Goal: Transaction & Acquisition: Subscribe to service/newsletter

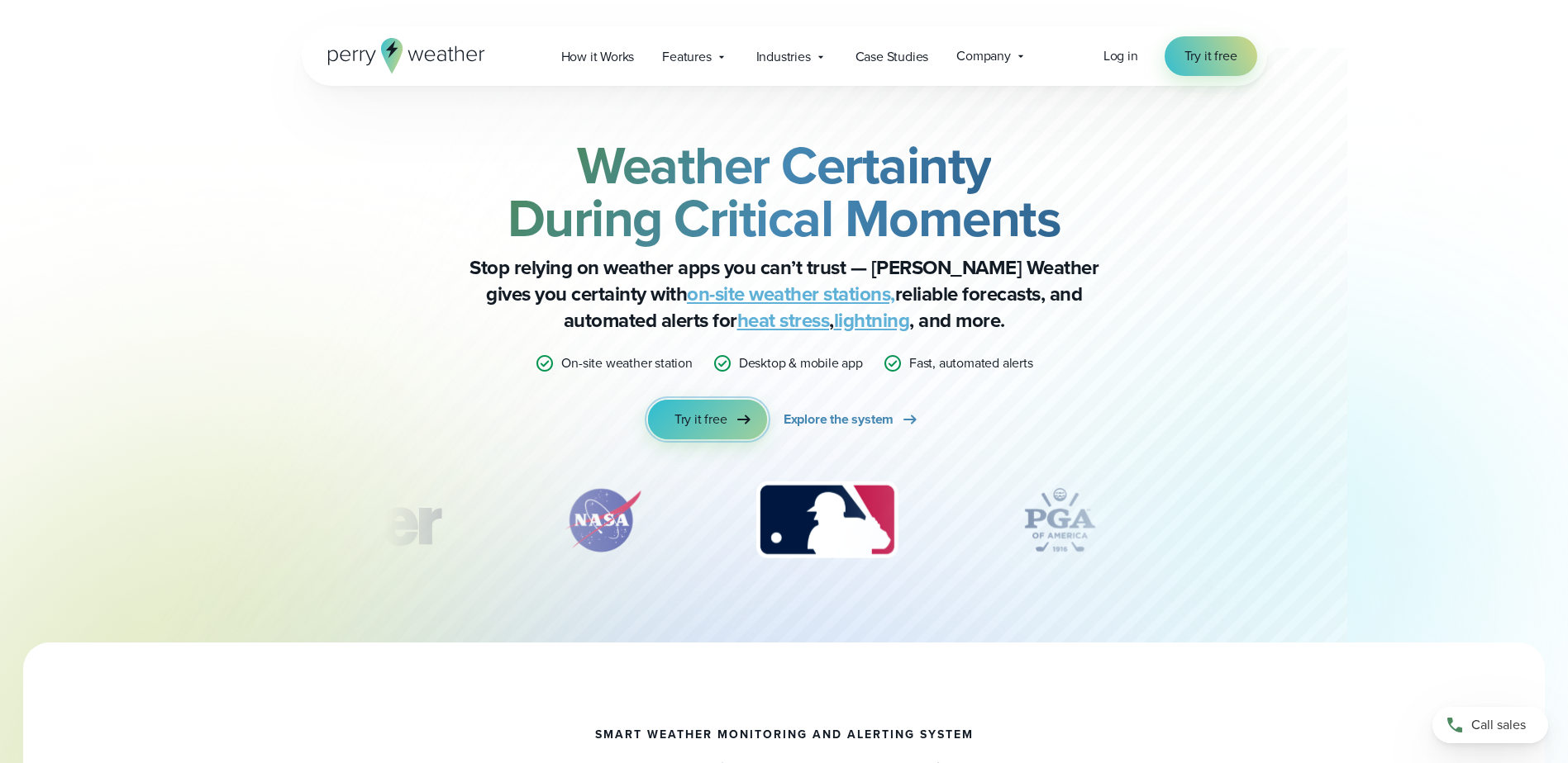
click at [664, 425] on link "Try it free" at bounding box center [706, 419] width 119 height 39
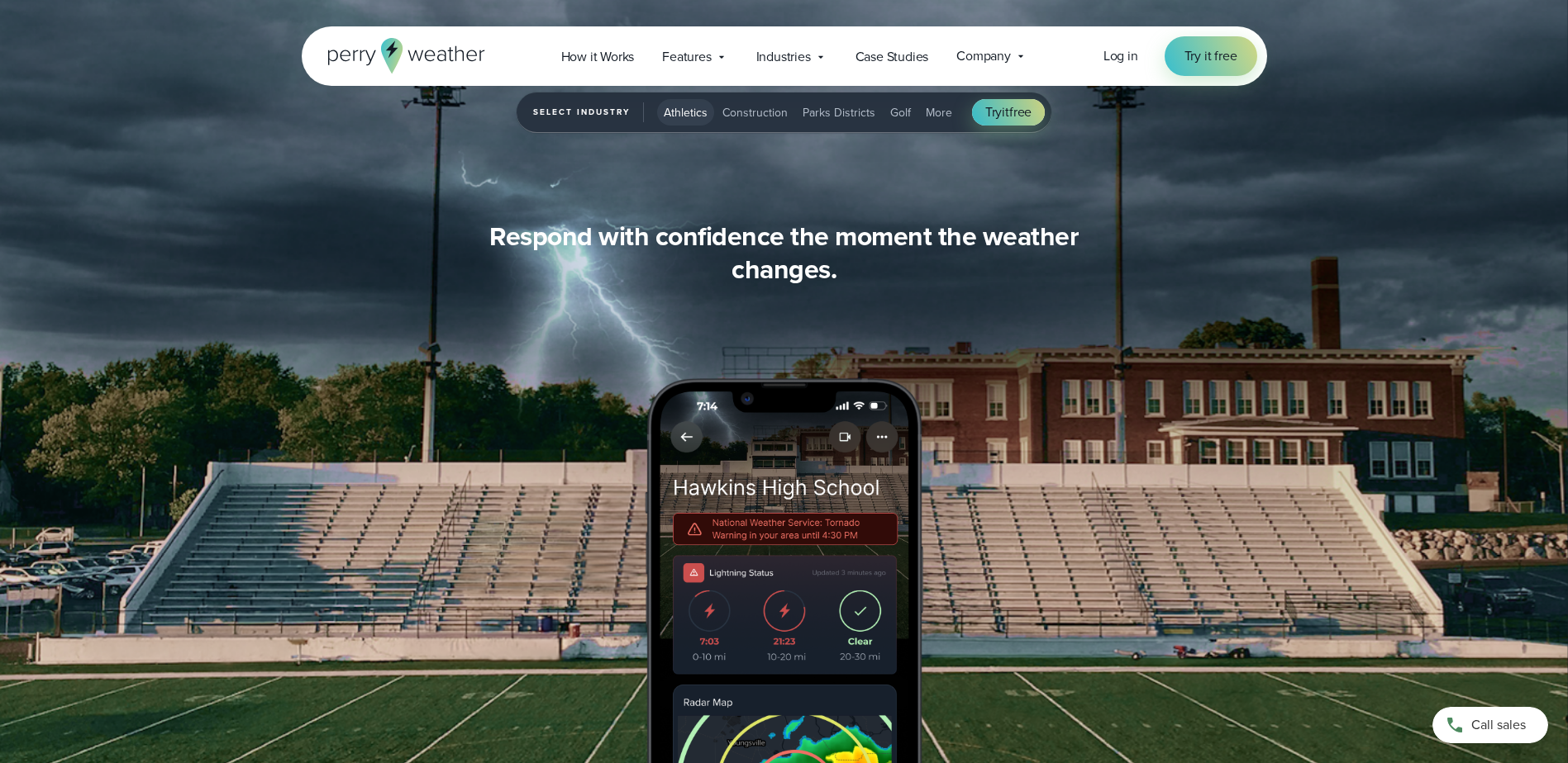
scroll to position [1652, 0]
click at [820, 115] on span "Parks Districts" at bounding box center [839, 112] width 73 height 18
